Goal: Leave review/rating: Share an evaluation or opinion about a product, service, or content

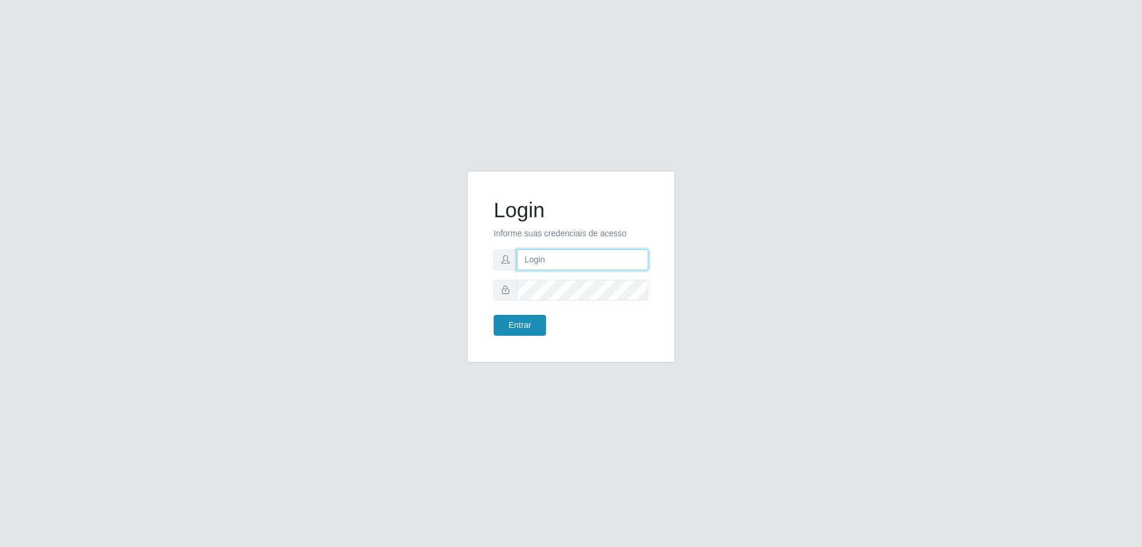
type input "mayara@frigomaster"
click at [507, 319] on button "Entrar" at bounding box center [520, 325] width 52 height 21
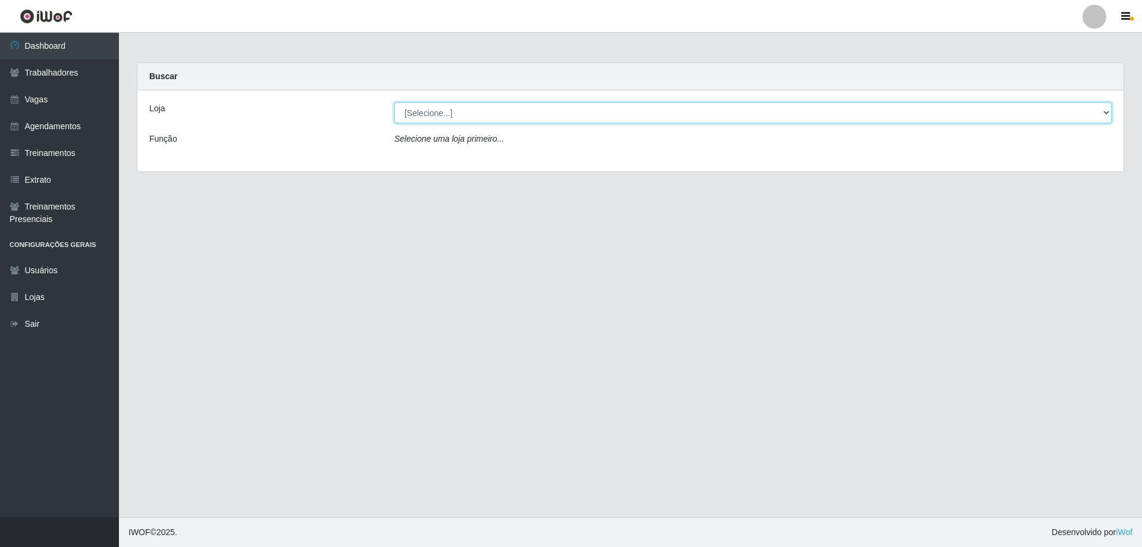
click at [658, 118] on select "[Selecione...] FrigoMaster" at bounding box center [752, 112] width 717 height 21
select select "392"
click at [394, 102] on select "[Selecione...] FrigoMaster" at bounding box center [752, 112] width 717 height 21
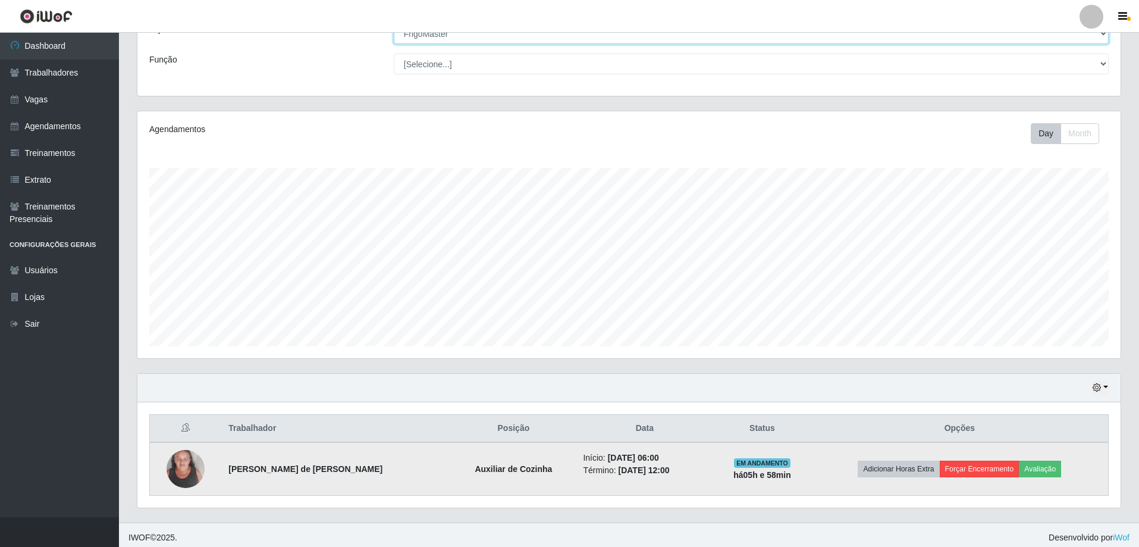
scroll to position [84, 0]
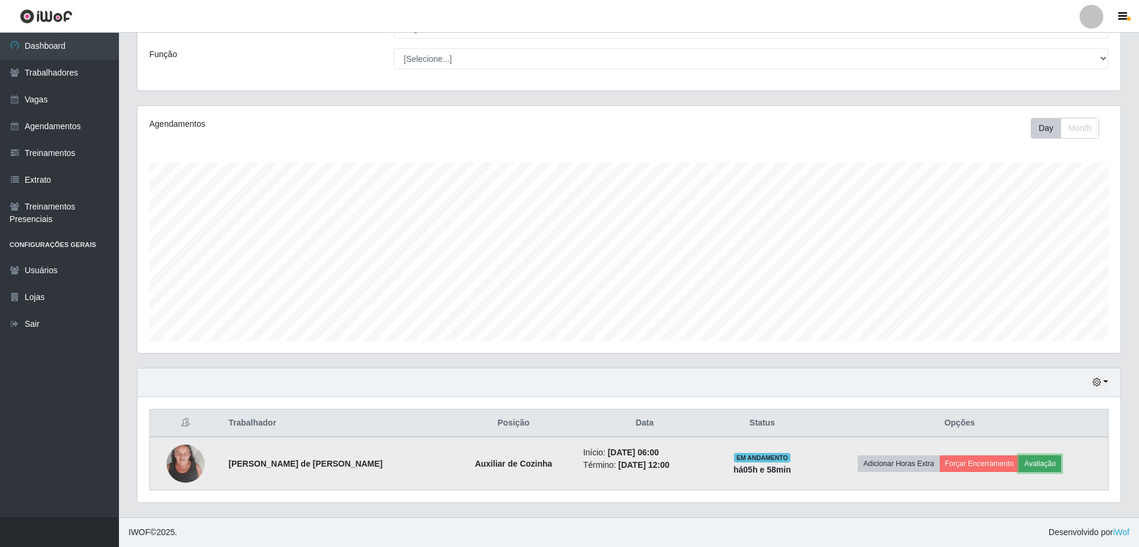
click at [1041, 461] on button "Avaliação" at bounding box center [1040, 463] width 42 height 17
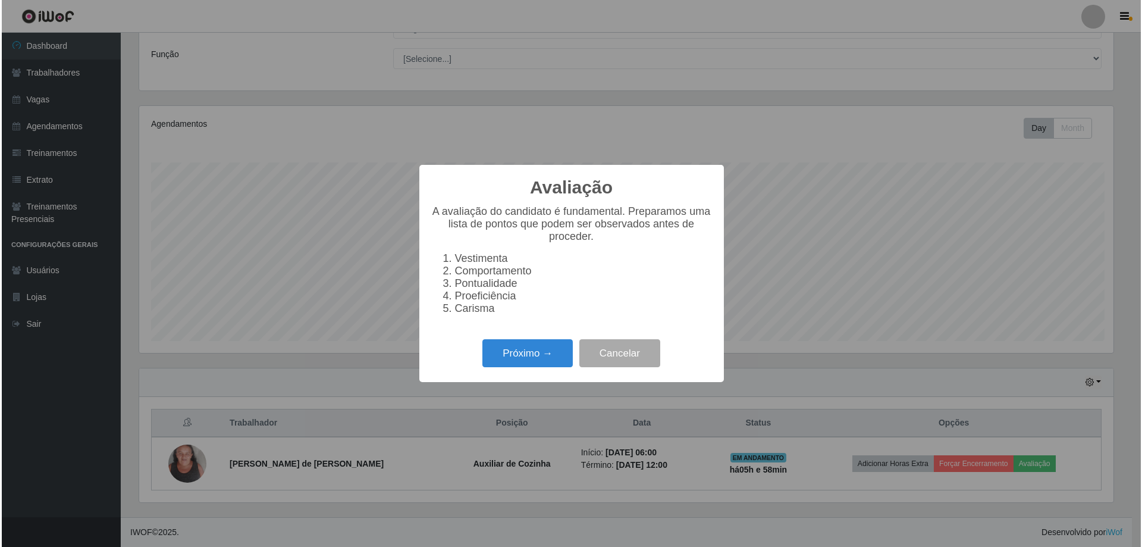
scroll to position [247, 977]
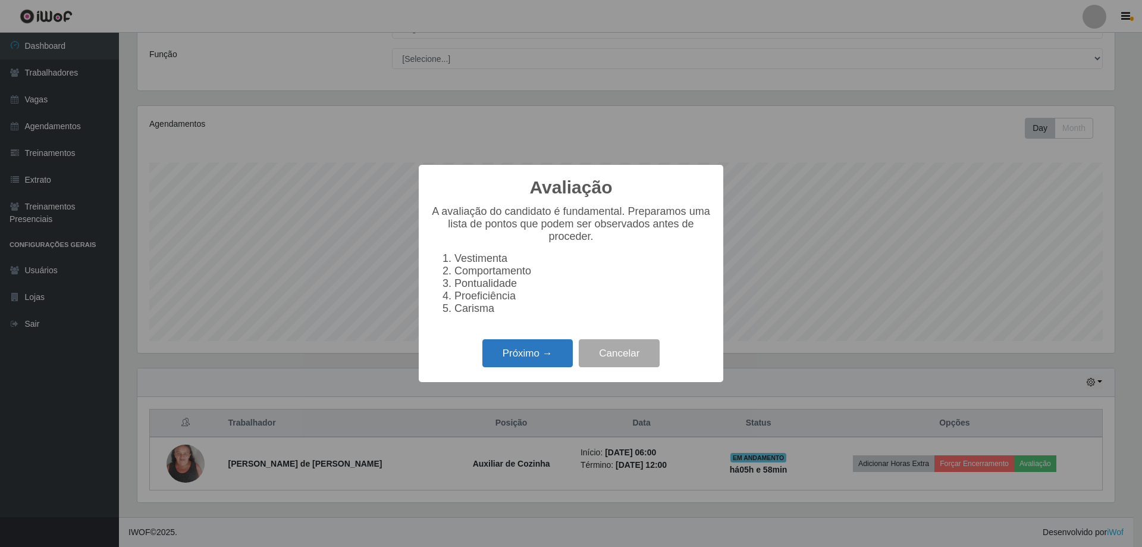
click at [524, 358] on button "Próximo →" at bounding box center [527, 353] width 90 height 28
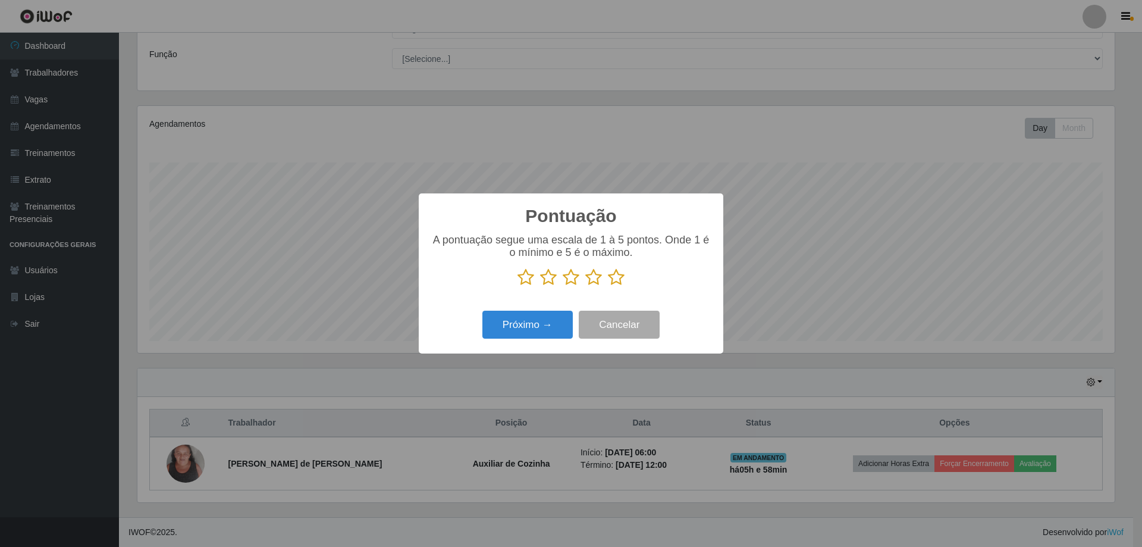
scroll to position [594467, 593737]
click at [617, 275] on icon at bounding box center [616, 277] width 17 height 18
click at [608, 286] on input "radio" at bounding box center [608, 286] width 0 height 0
click at [554, 315] on button "Próximo →" at bounding box center [527, 324] width 90 height 28
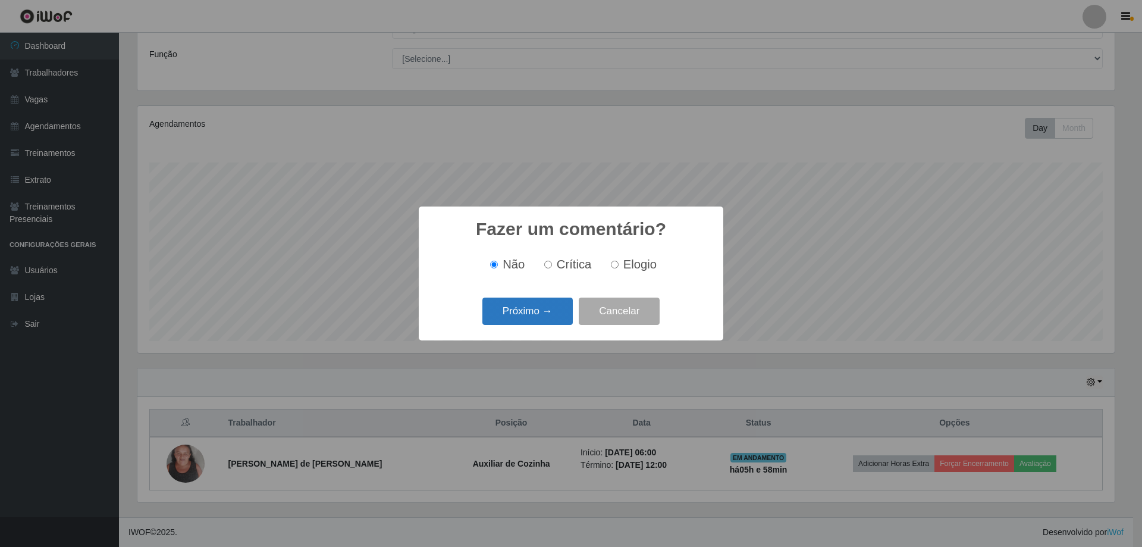
click at [548, 312] on button "Próximo →" at bounding box center [527, 311] width 90 height 28
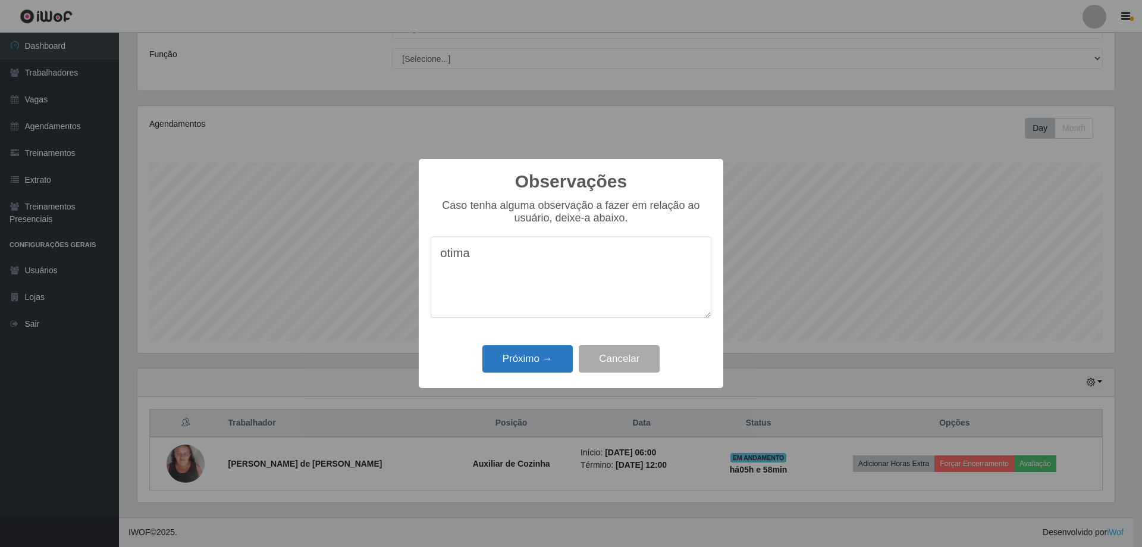
type textarea "otima"
click at [530, 363] on button "Próximo →" at bounding box center [527, 359] width 90 height 28
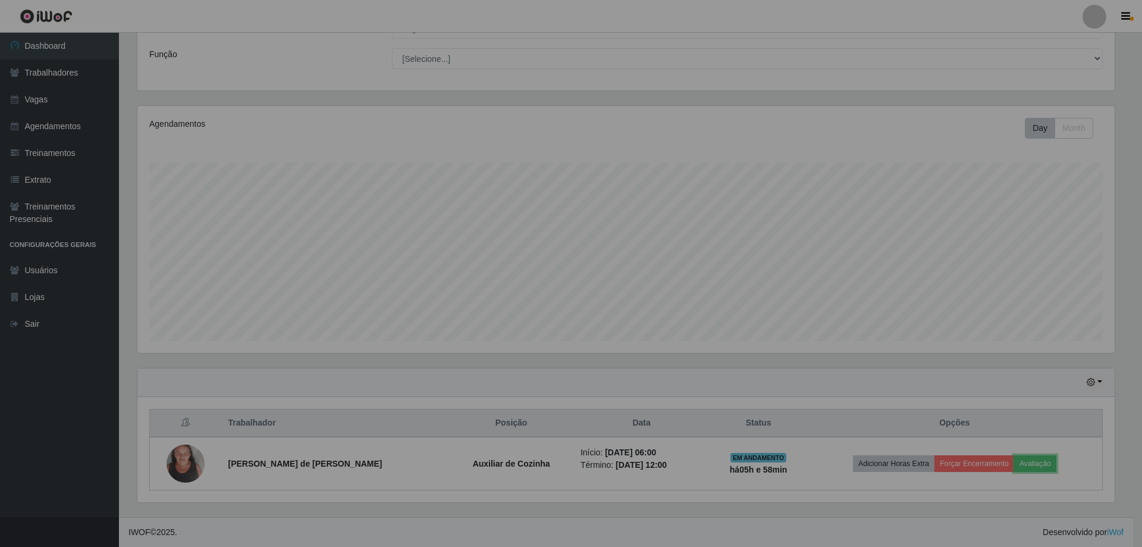
scroll to position [247, 983]
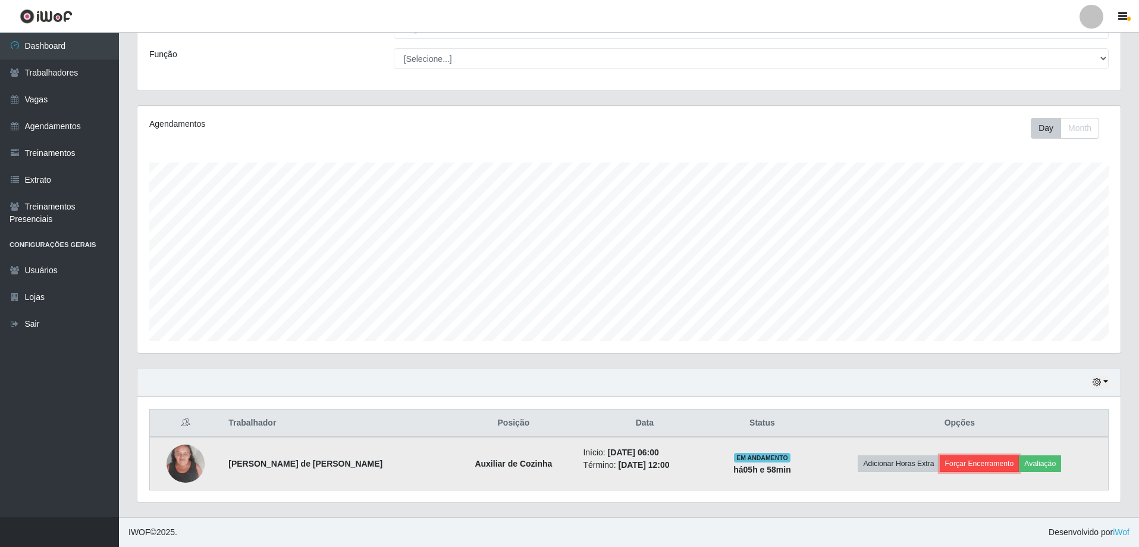
click at [958, 460] on button "Forçar Encerramento" at bounding box center [980, 463] width 80 height 17
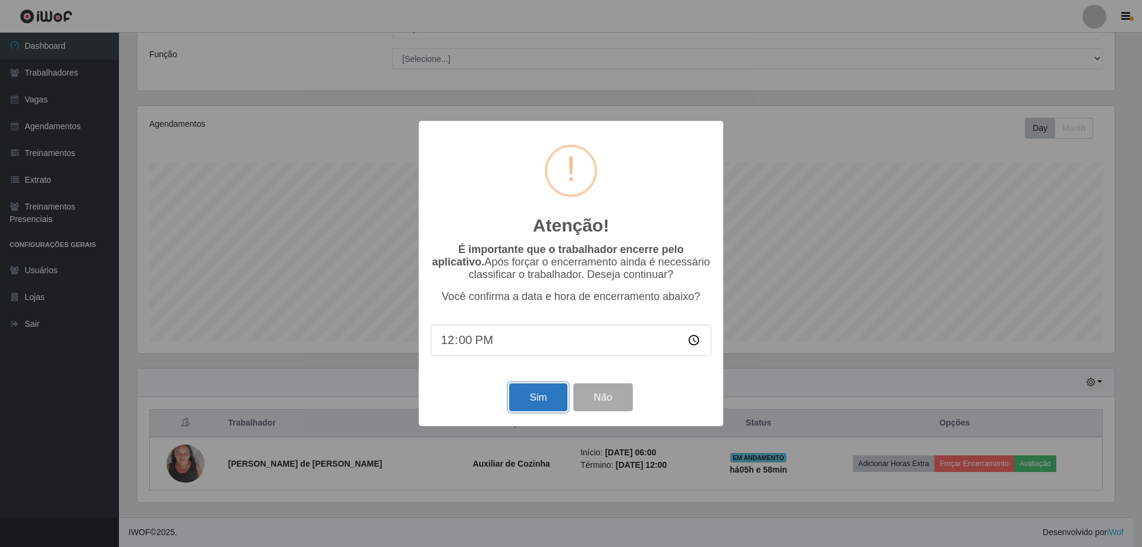
click at [532, 410] on button "Sim" at bounding box center [538, 397] width 58 height 28
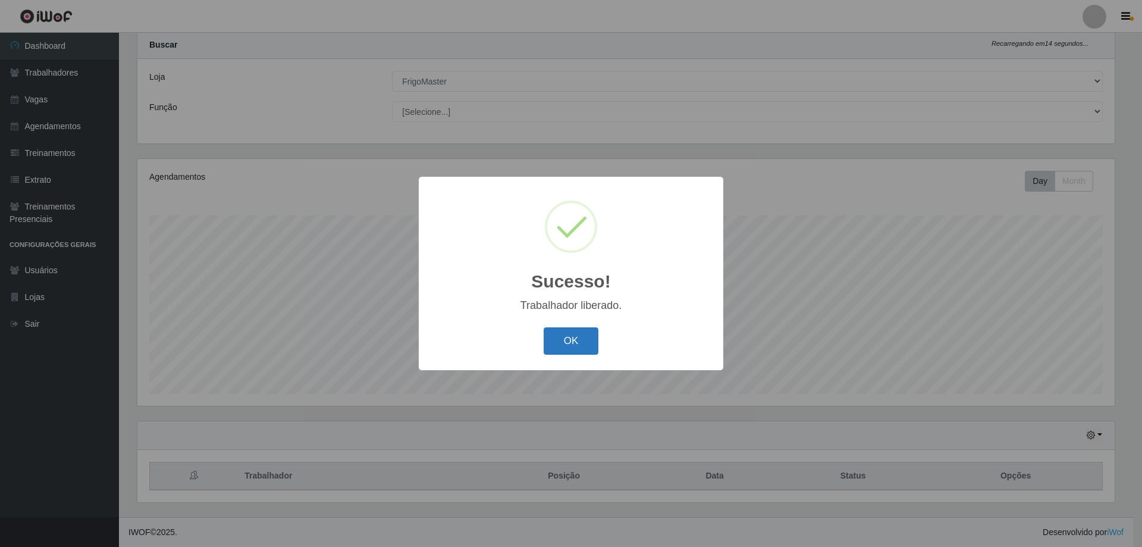
click at [570, 336] on button "OK" at bounding box center [571, 341] width 55 height 28
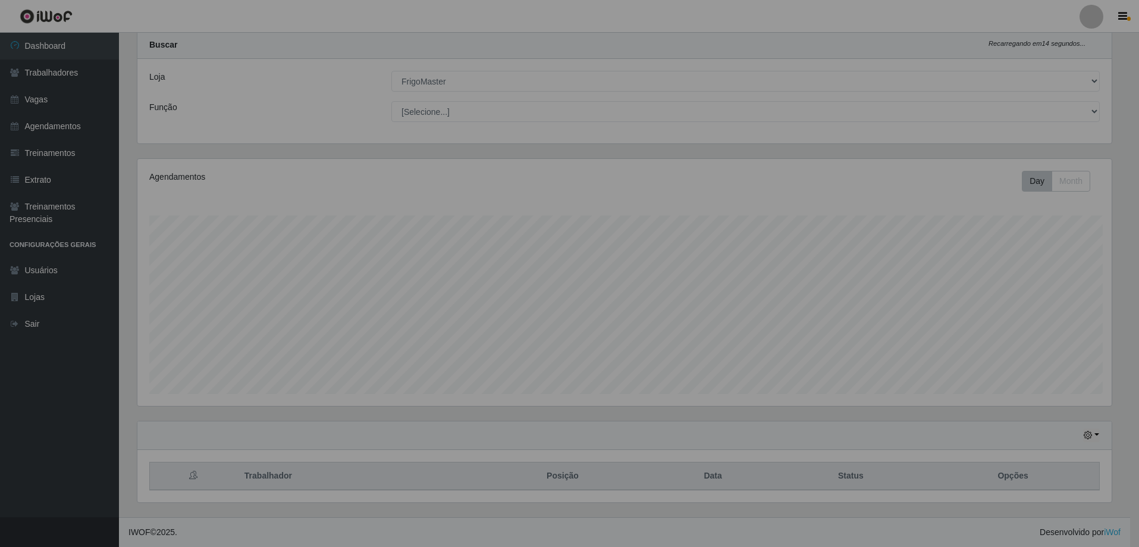
scroll to position [247, 983]
